Goal: Task Accomplishment & Management: Use online tool/utility

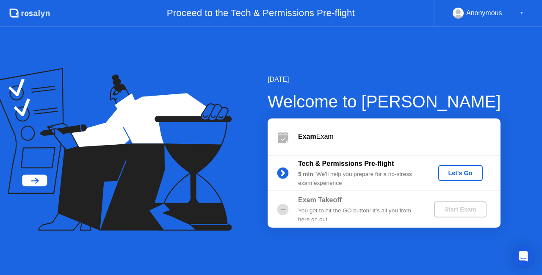
click at [453, 171] on div "Let's Go" at bounding box center [461, 173] width 38 height 7
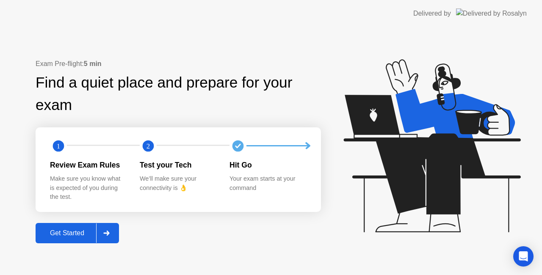
click at [61, 233] on div "Get Started" at bounding box center [67, 234] width 58 height 8
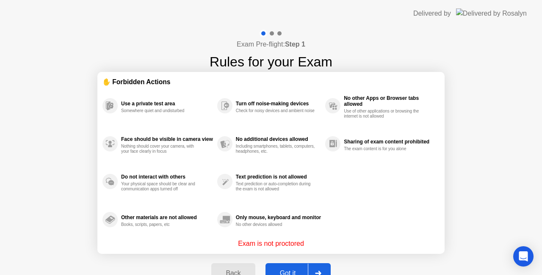
click at [297, 270] on div "Got it" at bounding box center [288, 274] width 40 height 8
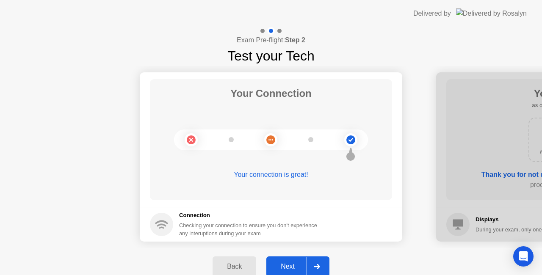
click at [288, 264] on div "Next" at bounding box center [288, 267] width 38 height 8
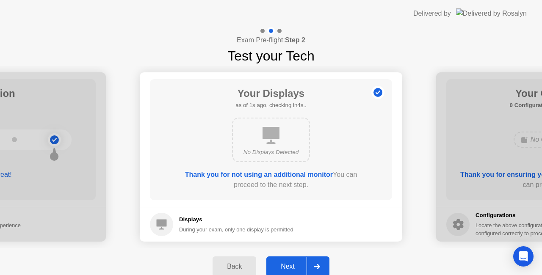
click at [290, 261] on button "Next" at bounding box center [297, 267] width 63 height 20
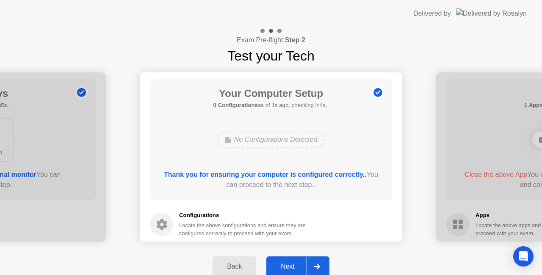
click at [290, 261] on button "Next" at bounding box center [297, 267] width 63 height 20
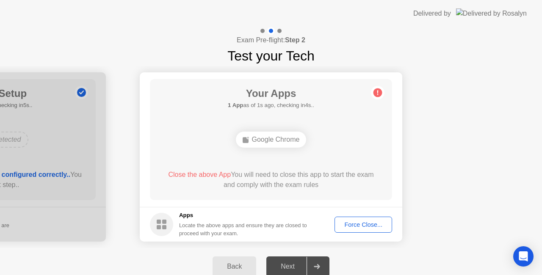
click at [290, 263] on div "Next" at bounding box center [288, 267] width 38 height 8
click at [359, 224] on div "Force Close..." at bounding box center [364, 225] width 52 height 7
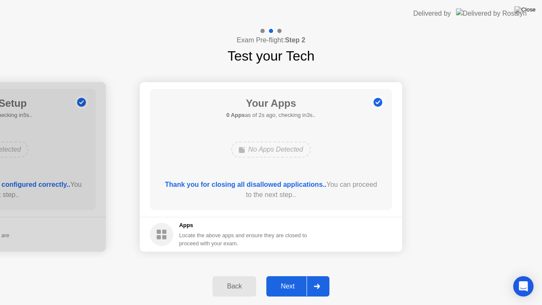
click at [293, 275] on div "Next" at bounding box center [288, 286] width 38 height 8
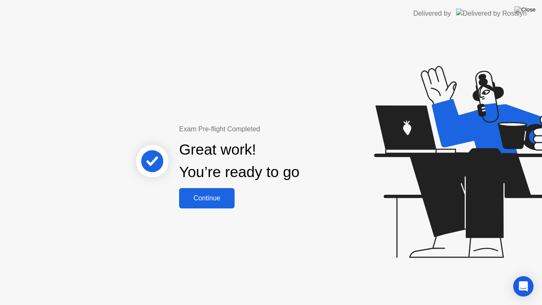
click at [218, 195] on div "Continue" at bounding box center [207, 198] width 50 height 8
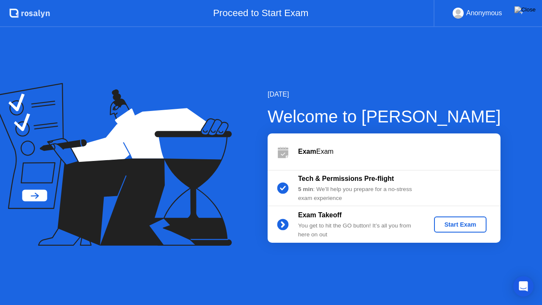
click at [455, 224] on div "Start Exam" at bounding box center [460, 224] width 45 height 7
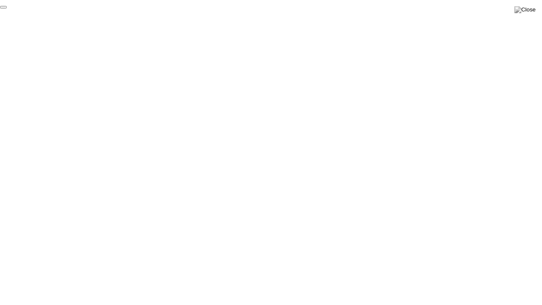
click div "End Proctoring Session"
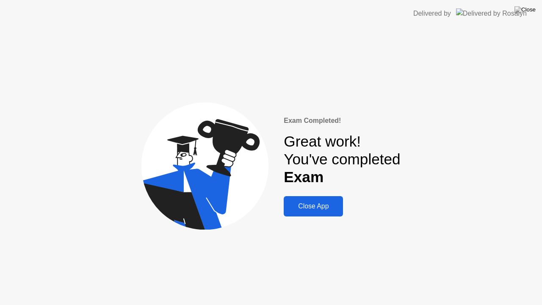
click at [316, 209] on div "Close App" at bounding box center [313, 206] width 54 height 8
